Goal: Transaction & Acquisition: Book appointment/travel/reservation

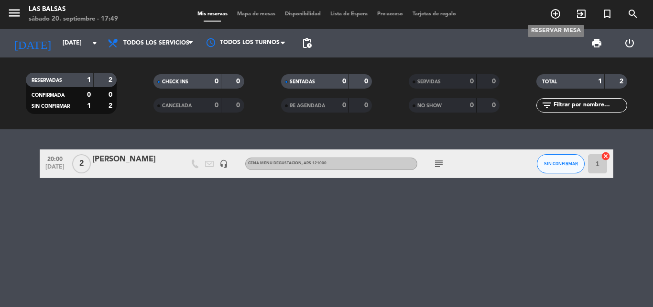
click at [557, 11] on icon "add_circle_outline" at bounding box center [555, 13] width 11 height 11
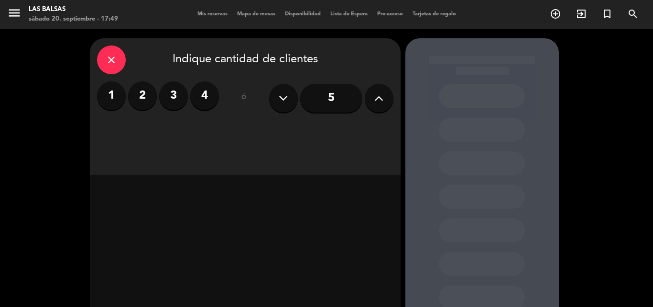
click at [143, 99] on label "2" at bounding box center [142, 95] width 29 height 29
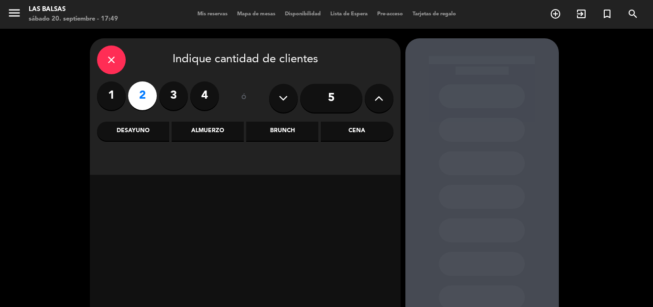
click at [355, 130] on div "Cena" at bounding box center [357, 130] width 72 height 19
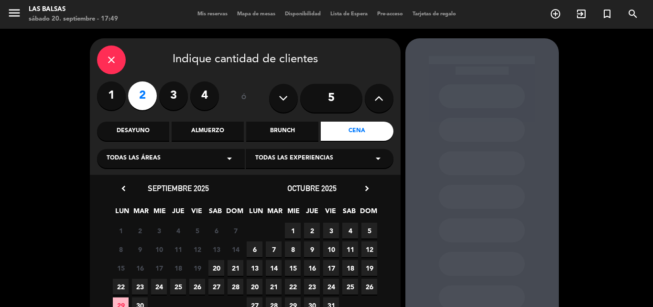
click at [237, 270] on span "21" at bounding box center [236, 268] width 16 height 16
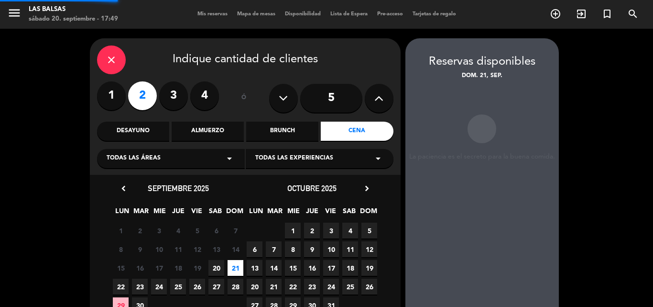
scroll to position [38, 0]
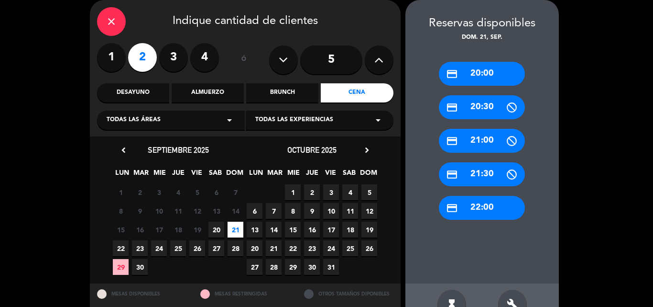
click at [412, 78] on div "credit_card 20:00 credit_card 20:30 credit_card 21:00 credit_card 21:30 credit_…" at bounding box center [483, 163] width 154 height 241
click at [467, 77] on div "credit_card 20:00" at bounding box center [482, 74] width 86 height 24
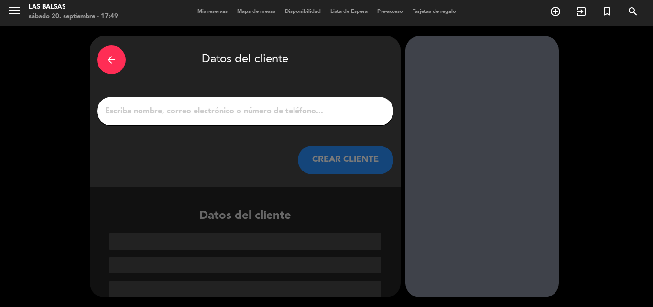
scroll to position [2, 0]
click at [190, 109] on input "1" at bounding box center [245, 110] width 282 height 13
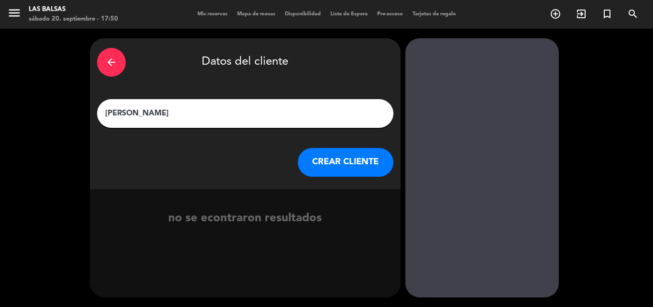
type input "[PERSON_NAME]"
drag, startPoint x: 349, startPoint y: 145, endPoint x: 349, endPoint y: 154, distance: 8.6
click at [349, 145] on div "arrow_back Datos del cliente [PERSON_NAME] CREAR CLIENTE" at bounding box center [245, 113] width 311 height 151
click at [349, 154] on button "CREAR CLIENTE" at bounding box center [346, 162] width 96 height 29
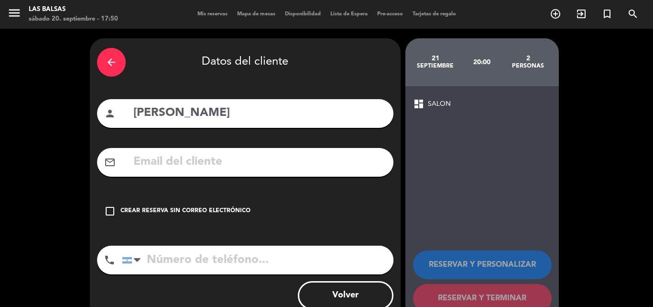
click at [112, 206] on icon "check_box_outline_blank" at bounding box center [109, 210] width 11 height 11
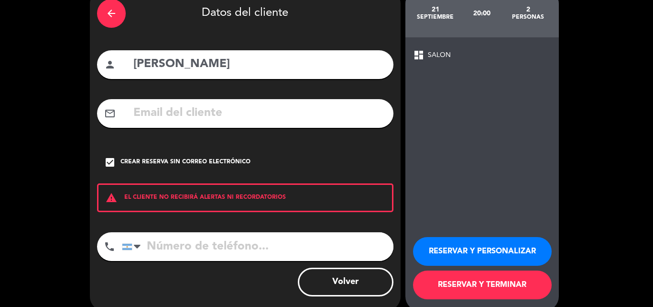
scroll to position [62, 0]
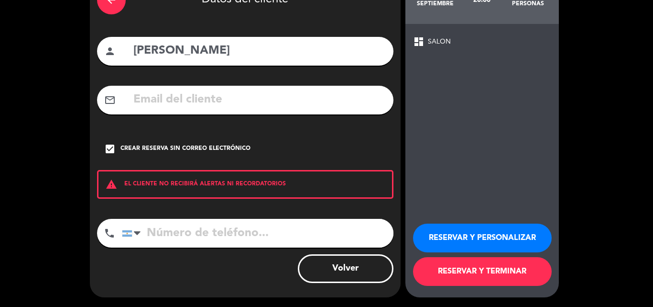
drag, startPoint x: 460, startPoint y: 237, endPoint x: 463, endPoint y: 253, distance: 15.8
click at [460, 238] on button "RESERVAR Y PERSONALIZAR" at bounding box center [482, 237] width 139 height 29
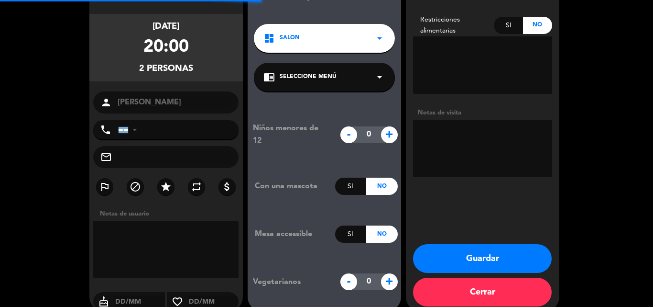
scroll to position [38, 0]
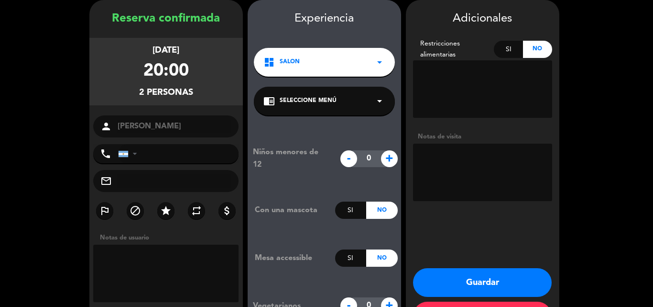
click at [446, 71] on textarea at bounding box center [482, 88] width 139 height 57
click at [508, 51] on div "Si" at bounding box center [508, 49] width 29 height 17
click at [436, 79] on textarea at bounding box center [482, 88] width 139 height 57
type textarea "Ella es vegetariana."
click at [128, 259] on textarea at bounding box center [166, 272] width 146 height 57
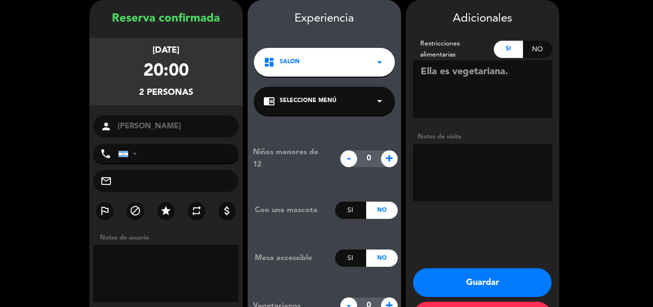
click at [345, 108] on div "chrome_reader_mode Seleccione Menú arrow_drop_down" at bounding box center [324, 101] width 141 height 29
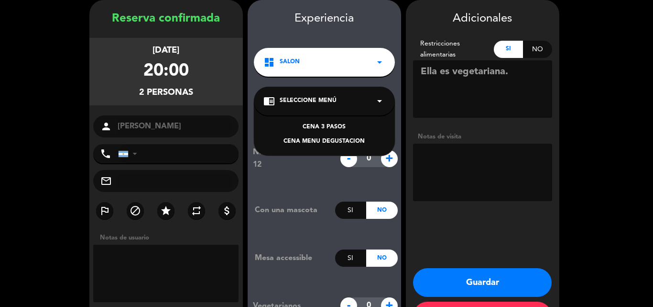
click at [331, 143] on div "CENA MENU DEGUSTACION" at bounding box center [325, 142] width 122 height 10
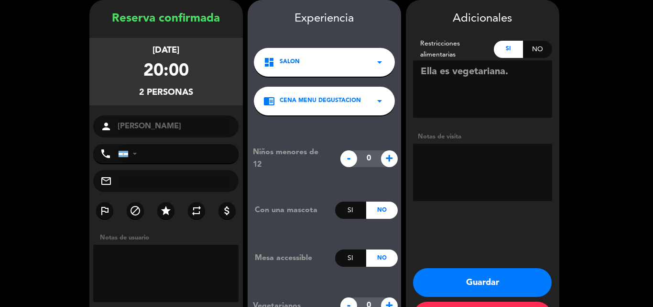
click at [111, 259] on textarea at bounding box center [166, 272] width 146 height 57
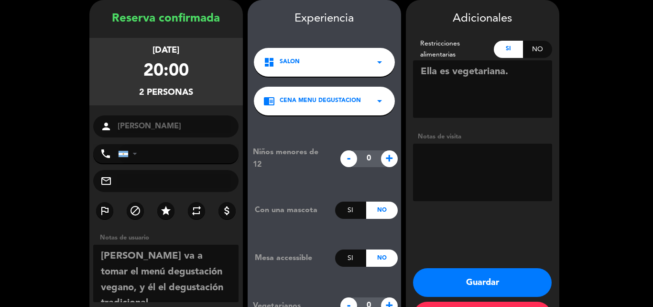
type textarea "[PERSON_NAME] va a tomar el menú degustación vegano, y él el degustación tradic…"
click at [487, 283] on button "Guardar" at bounding box center [482, 282] width 139 height 29
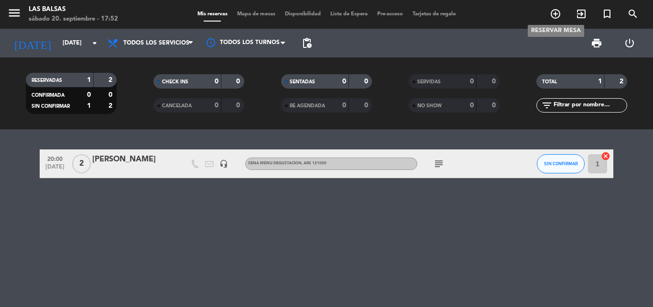
click at [553, 14] on icon "add_circle_outline" at bounding box center [555, 13] width 11 height 11
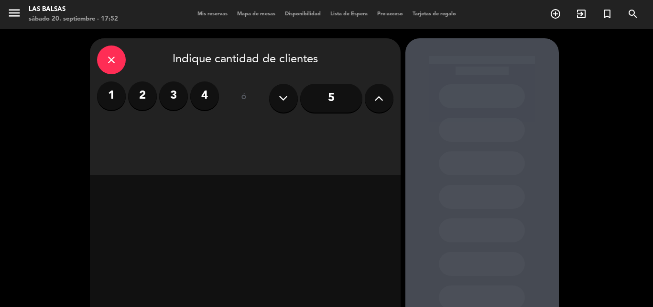
click at [175, 96] on label "3" at bounding box center [173, 95] width 29 height 29
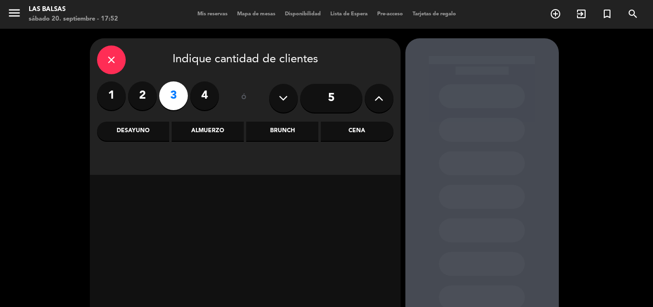
click at [212, 129] on div "Almuerzo" at bounding box center [208, 130] width 72 height 19
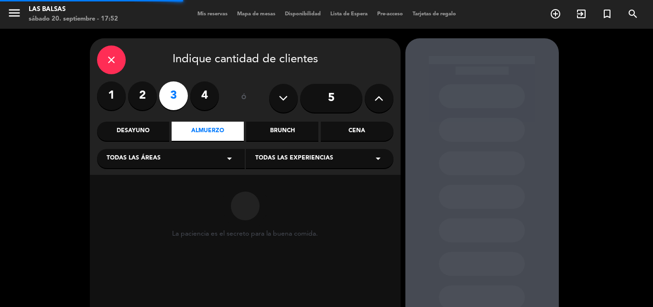
click at [143, 157] on span "Todas las áreas" at bounding box center [134, 159] width 54 height 10
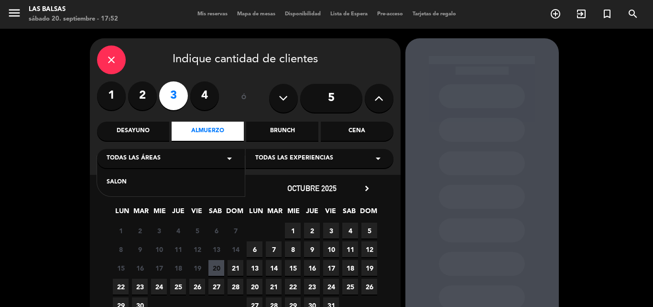
click at [114, 179] on div "SALON" at bounding box center [171, 182] width 129 height 10
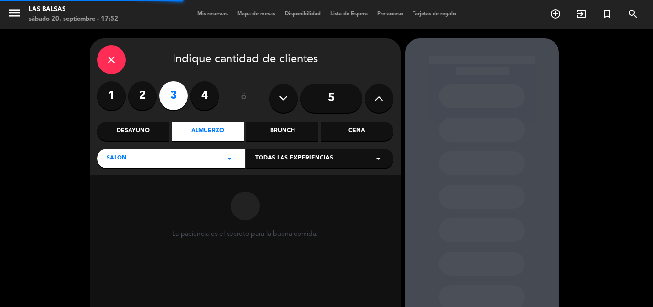
click at [334, 155] on div "Todas las experiencias arrow_drop_down" at bounding box center [320, 158] width 148 height 19
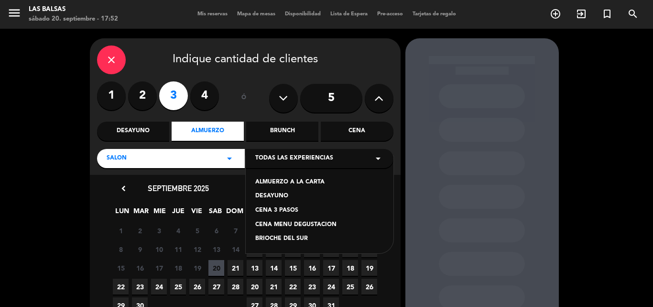
click at [300, 178] on div "ALMUERZO A LA CARTA" at bounding box center [319, 182] width 129 height 10
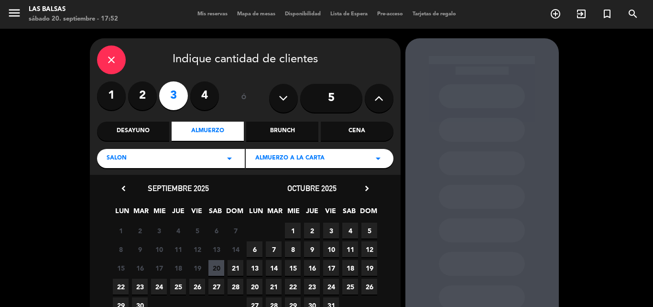
click at [232, 264] on span "21" at bounding box center [236, 268] width 16 height 16
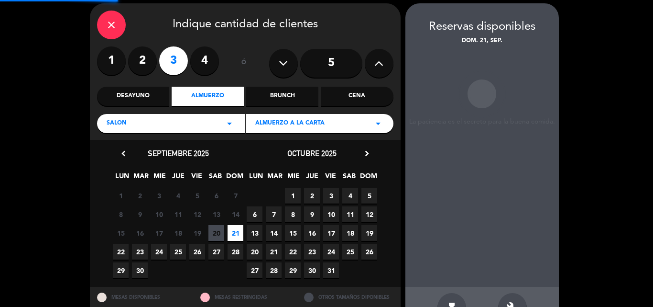
scroll to position [38, 0]
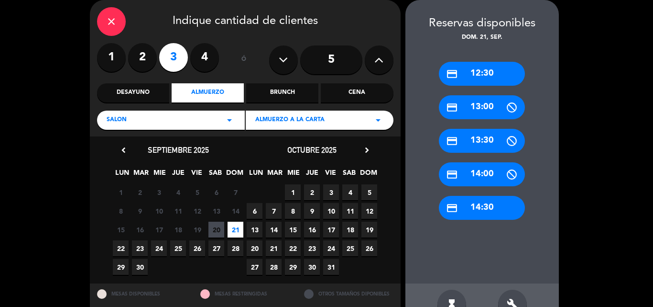
drag, startPoint x: 239, startPoint y: 232, endPoint x: 279, endPoint y: 197, distance: 53.6
click at [239, 231] on span "21" at bounding box center [236, 229] width 16 height 16
click at [482, 109] on div "credit_card 13:00" at bounding box center [482, 107] width 86 height 24
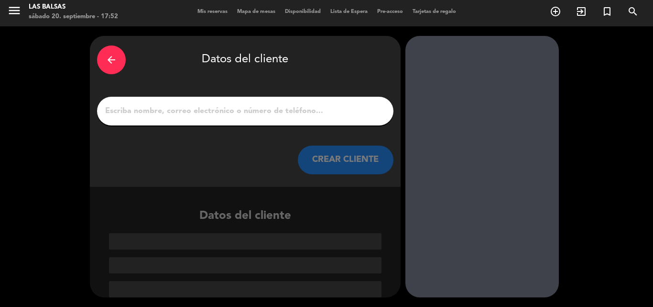
scroll to position [2, 0]
click at [210, 107] on input "1" at bounding box center [245, 110] width 282 height 13
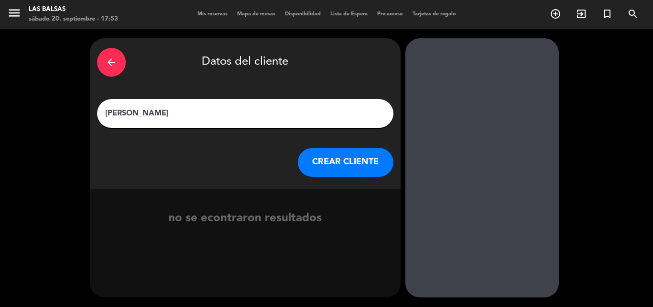
type input "[PERSON_NAME]"
click at [345, 161] on button "CREAR CLIENTE" at bounding box center [346, 162] width 96 height 29
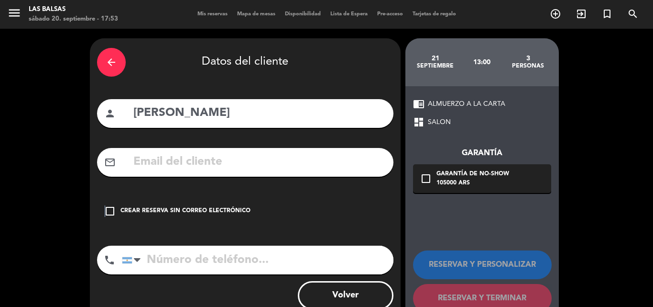
click at [104, 211] on icon "check_box_outline_blank" at bounding box center [109, 210] width 11 height 11
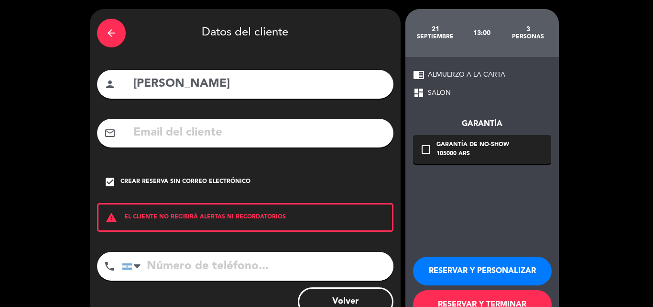
scroll to position [62, 0]
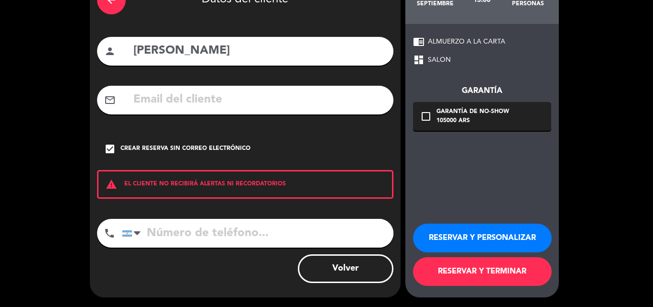
click at [520, 240] on button "RESERVAR Y PERSONALIZAR" at bounding box center [482, 237] width 139 height 29
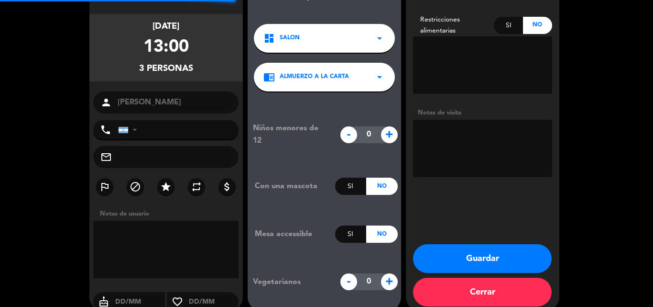
scroll to position [38, 0]
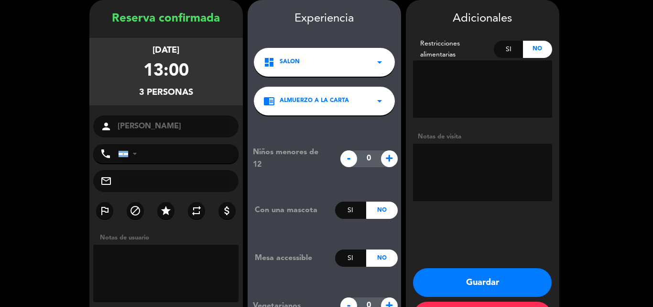
click at [391, 161] on span "+" at bounding box center [389, 158] width 17 height 17
type input "1"
click at [126, 259] on textarea at bounding box center [166, 272] width 146 height 57
type textarea "Hacen el CO y se quedan a almorzar"
click at [466, 277] on button "Guardar" at bounding box center [482, 282] width 139 height 29
